Goal: Check status: Check status

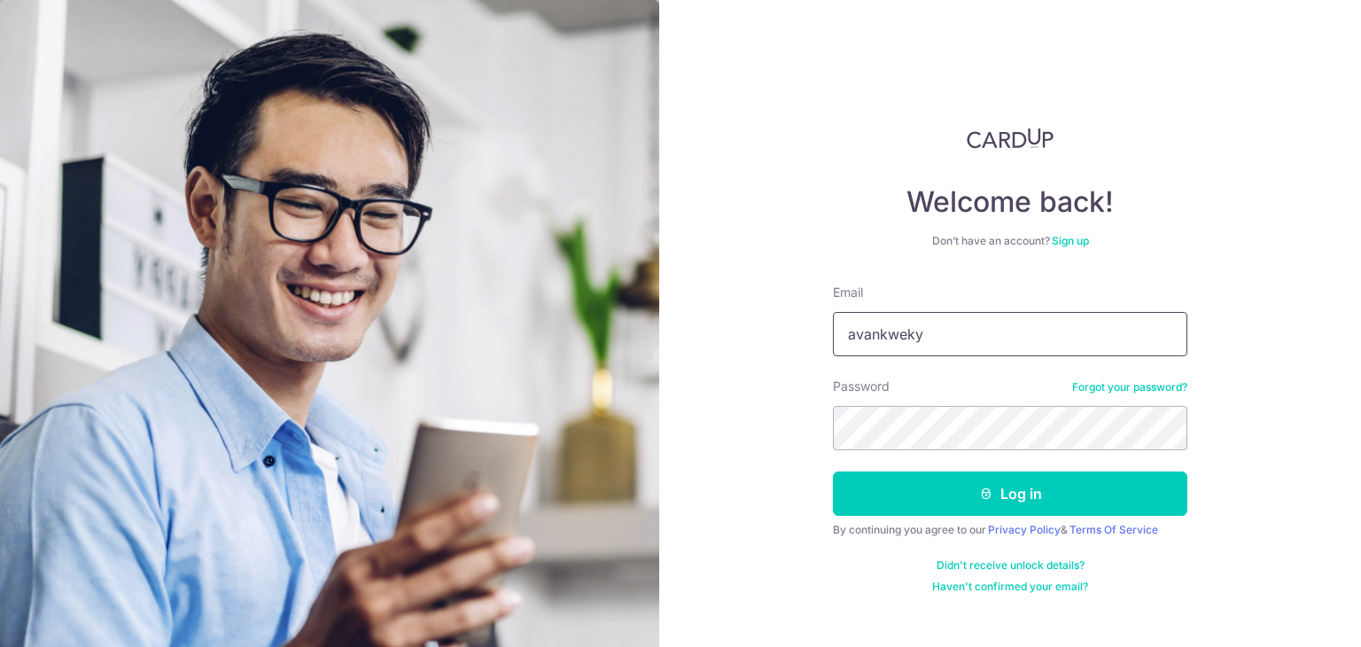
type input "[EMAIL_ADDRESS][DOMAIN_NAME]"
click at [833, 471] on button "Log in" at bounding box center [1010, 493] width 354 height 44
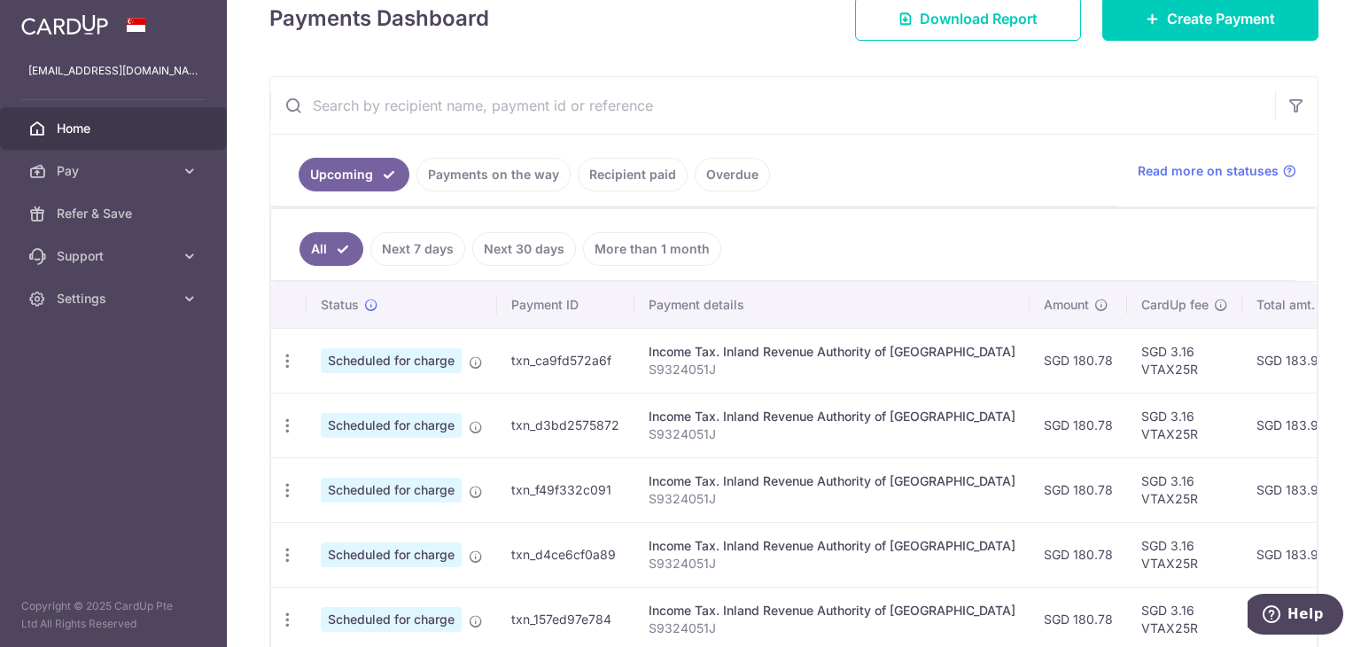
click at [482, 174] on link "Payments on the way" at bounding box center [493, 175] width 154 height 34
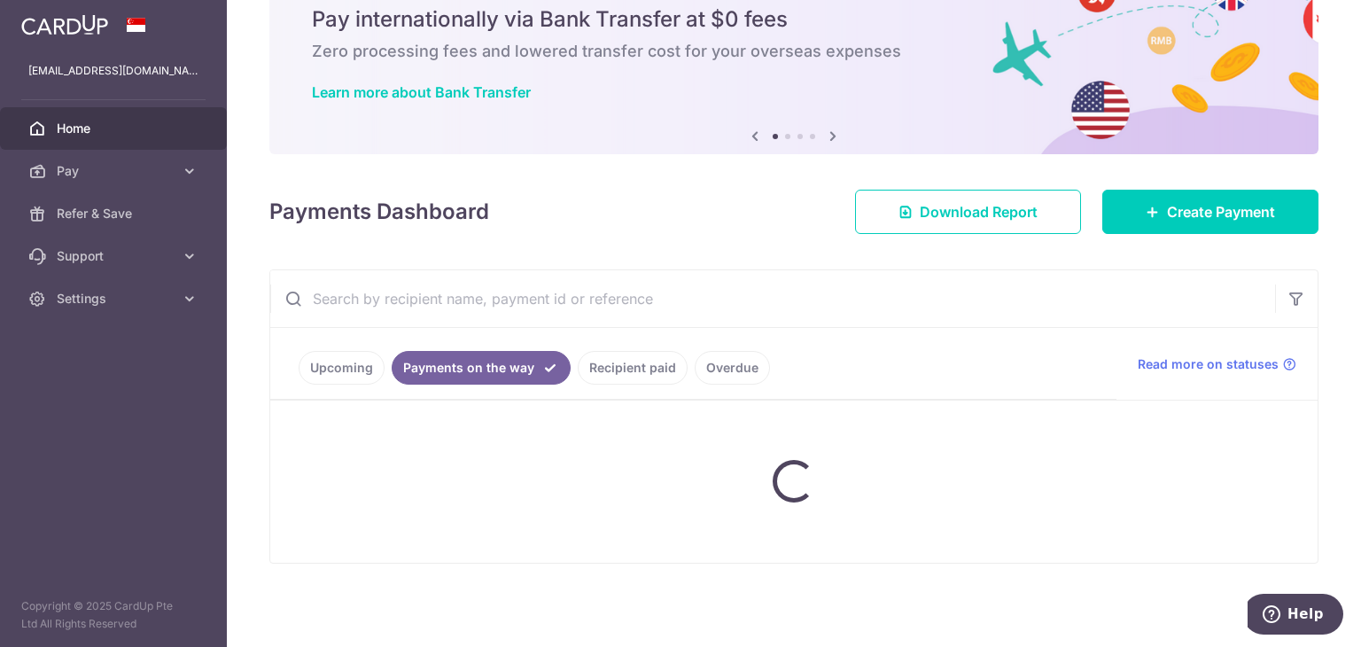
scroll to position [30, 0]
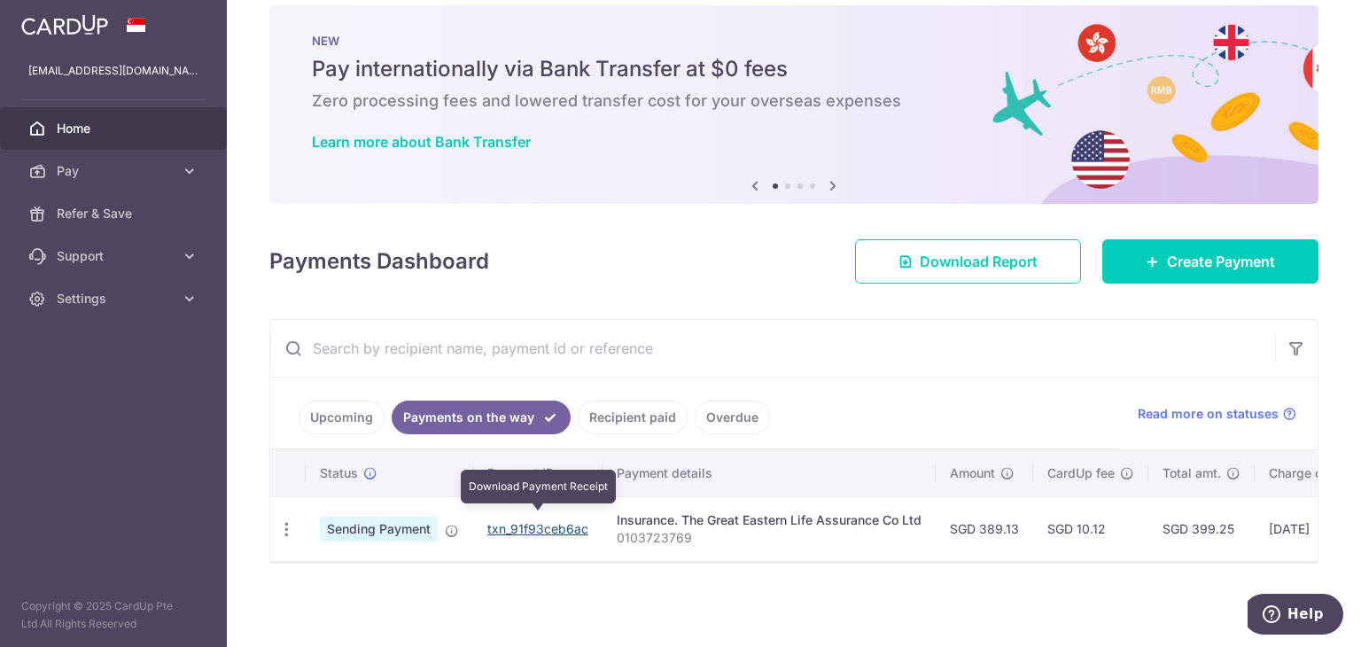
click at [551, 521] on link "txn_91f93ceb6ac" at bounding box center [537, 528] width 101 height 15
click at [392, 517] on span "Sending Payment" at bounding box center [379, 529] width 118 height 25
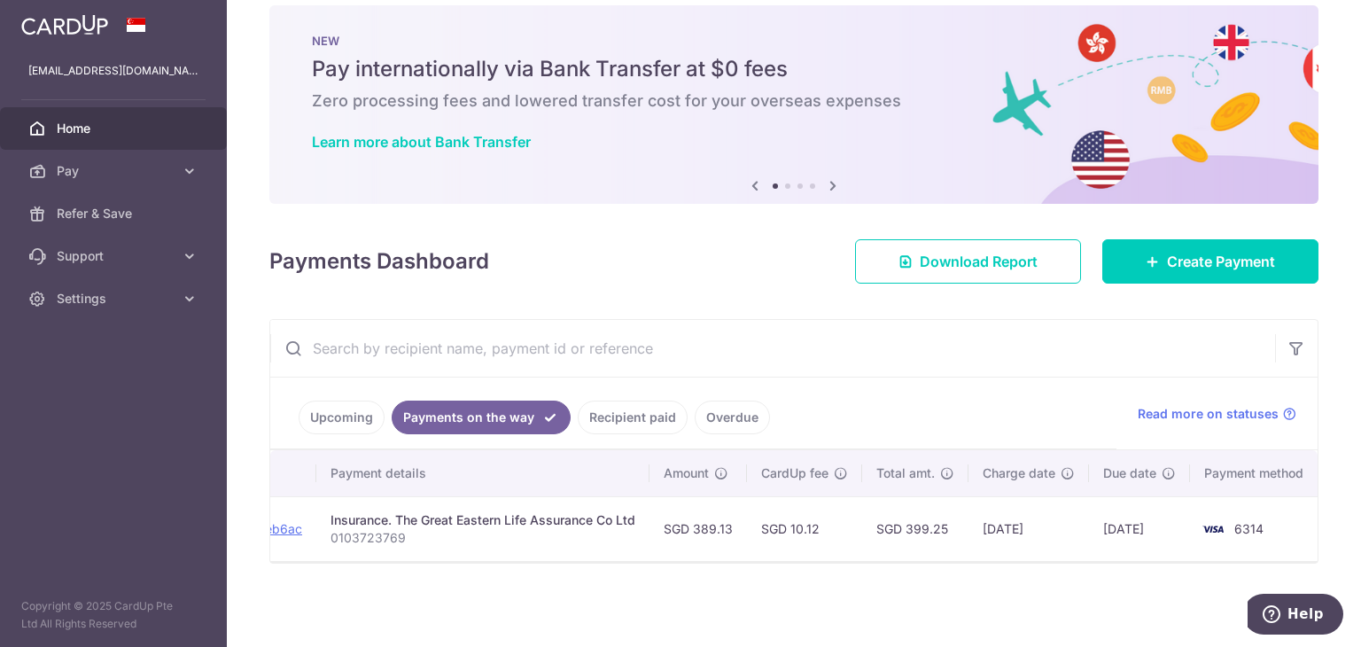
scroll to position [0, 294]
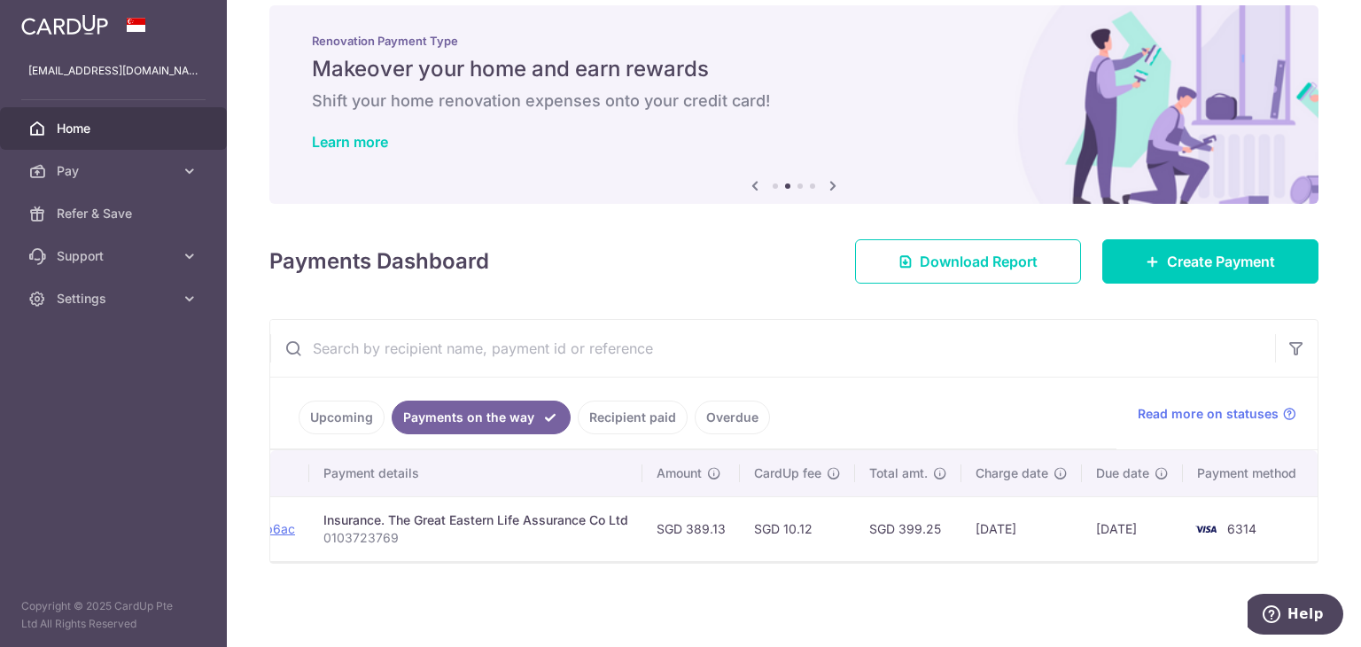
click at [358, 410] on link "Upcoming" at bounding box center [342, 417] width 86 height 34
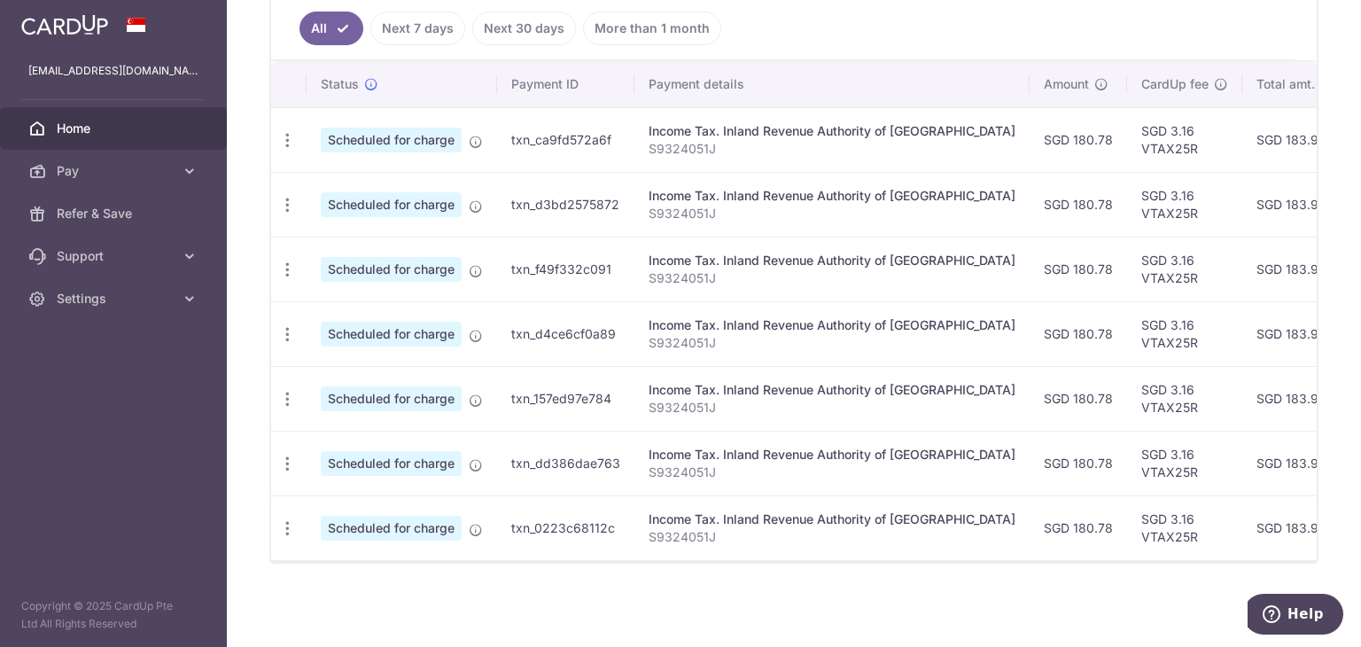
scroll to position [0, 0]
